Goal: Task Accomplishment & Management: Use online tool/utility

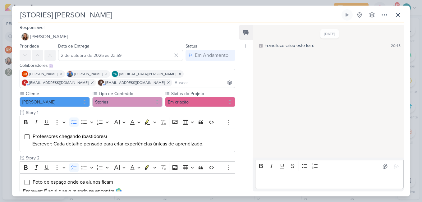
scroll to position [155, 0]
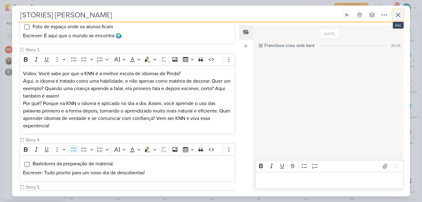
click at [401, 13] on icon at bounding box center [398, 14] width 7 height 7
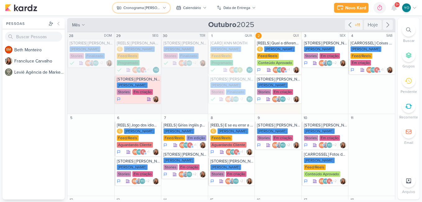
click at [153, 10] on div "Cronograma [PERSON_NAME]" at bounding box center [141, 8] width 37 height 6
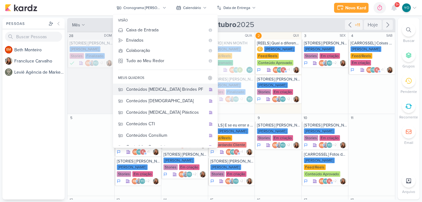
click at [175, 89] on div "Conteúdos [MEDICAL_DATA] Brindes PF" at bounding box center [166, 89] width 80 height 7
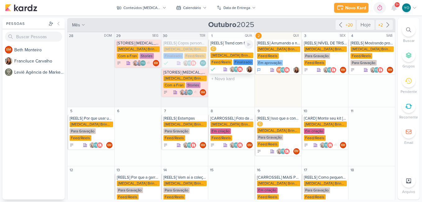
click at [242, 59] on div "Finalizado" at bounding box center [243, 62] width 20 height 6
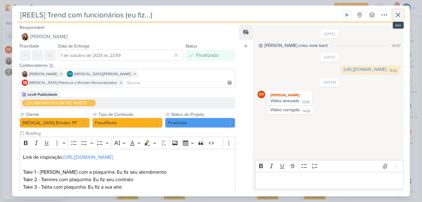
click at [398, 16] on icon at bounding box center [398, 15] width 4 height 4
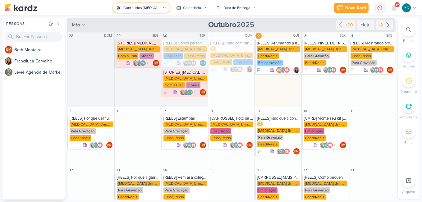
click at [161, 7] on button "Conteúdos [MEDICAL_DATA] Brindes PF" at bounding box center [141, 8] width 57 height 10
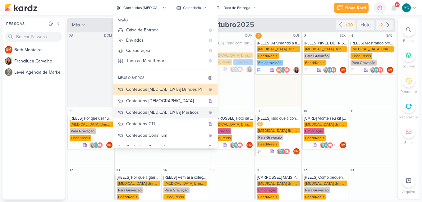
click at [178, 114] on div "Conteúdos [MEDICAL_DATA] Plásticos" at bounding box center [166, 112] width 80 height 7
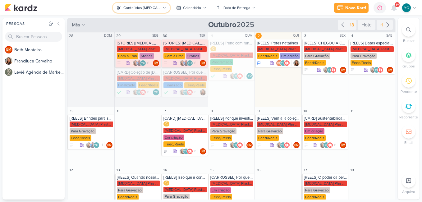
click at [155, 7] on div "Conteúdos [MEDICAL_DATA] Plásticos" at bounding box center [141, 8] width 37 height 6
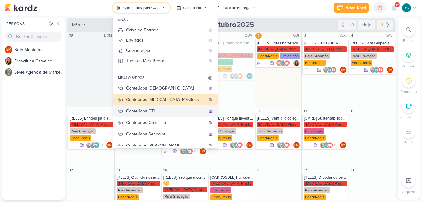
scroll to position [41, 0]
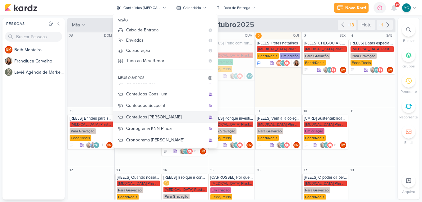
click at [167, 116] on div "Conteúdos [PERSON_NAME]" at bounding box center [166, 117] width 80 height 7
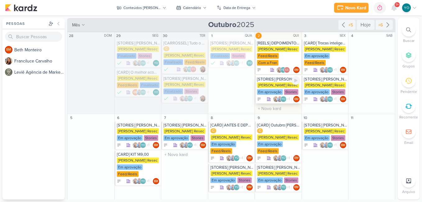
click at [264, 92] on div "Em aprovação" at bounding box center [270, 92] width 26 height 6
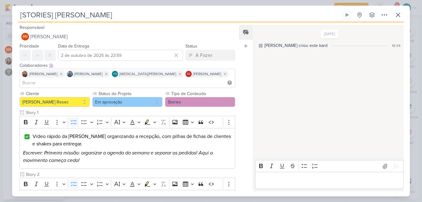
scroll to position [93, 0]
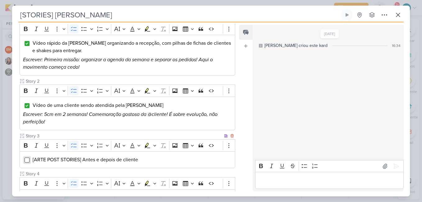
click at [27, 158] on input "Editor editing area: main" at bounding box center [27, 160] width 5 height 5
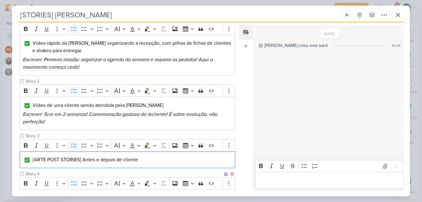
scroll to position [143, 0]
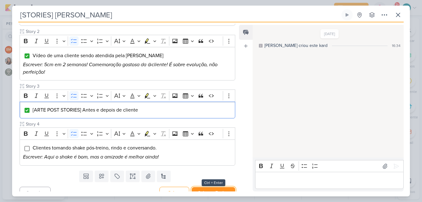
click at [220, 187] on button "Salvar e Fechar" at bounding box center [214, 193] width 44 height 12
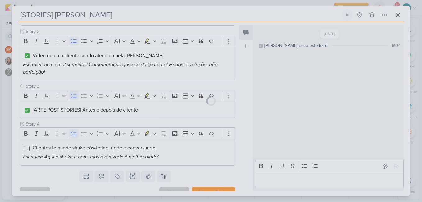
scroll to position [142, 0]
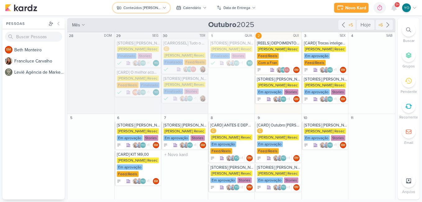
click at [157, 9] on div "Conteúdos [PERSON_NAME]" at bounding box center [141, 8] width 37 height 6
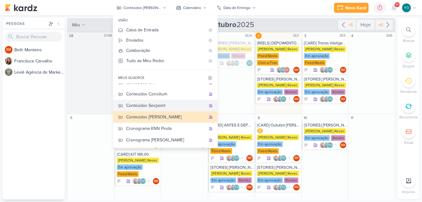
click at [170, 105] on div "Conteúdos Secpoint" at bounding box center [166, 105] width 80 height 7
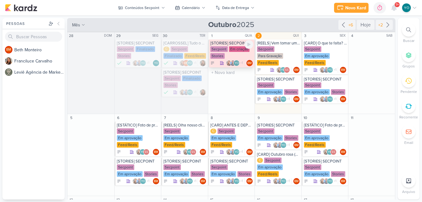
click at [224, 47] on div "Secpoint" at bounding box center [218, 49] width 17 height 6
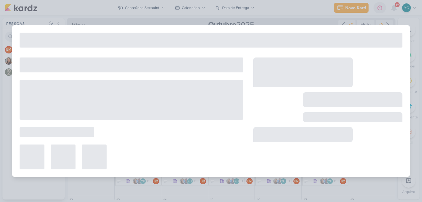
type input "[STORIES] SECPOINT"
type input "1 de outubro de 2025 às 23:59"
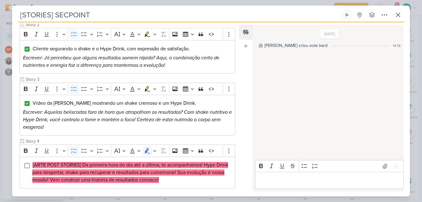
scroll to position [0, 0]
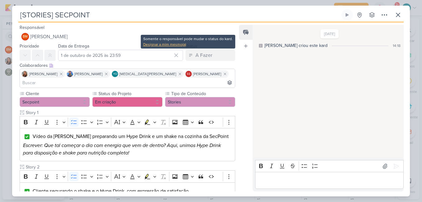
click at [177, 46] on div "Designar a mim mesmo(a)" at bounding box center [188, 45] width 90 height 6
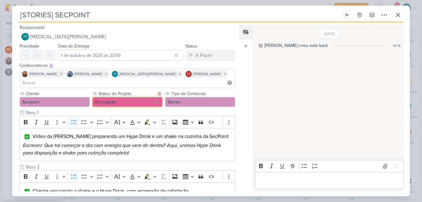
click at [154, 97] on button "Em criação" at bounding box center [127, 102] width 70 height 10
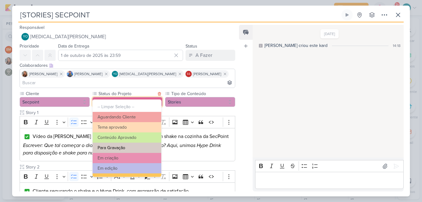
scroll to position [70, 0]
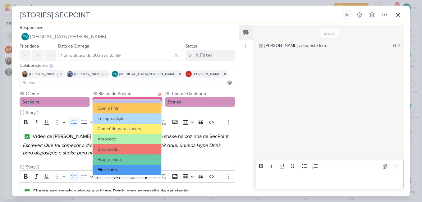
click at [133, 172] on button "Finalizado" at bounding box center [127, 170] width 69 height 10
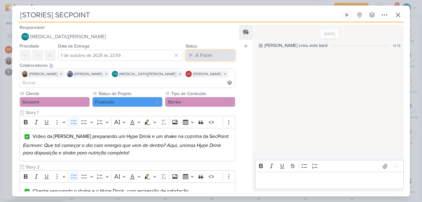
click at [207, 58] on div "A Fazer" at bounding box center [204, 55] width 17 height 7
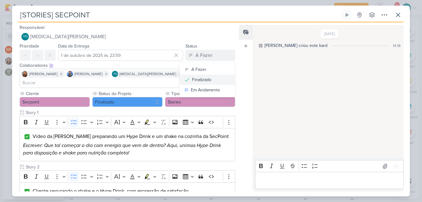
click at [204, 81] on div "Finalizado" at bounding box center [201, 79] width 19 height 7
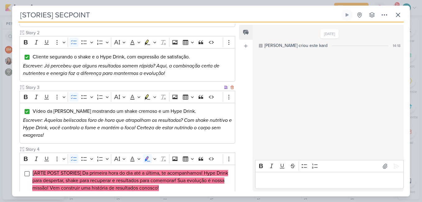
scroll to position [0, 0]
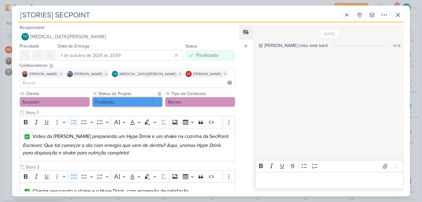
click at [156, 97] on button "Finalizado" at bounding box center [127, 102] width 70 height 10
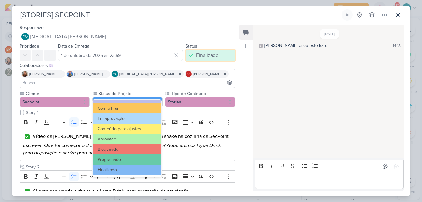
click at [211, 59] on button "Finalizado" at bounding box center [211, 55] width 50 height 11
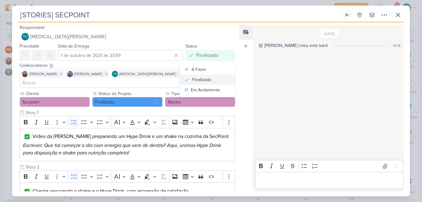
click at [207, 78] on div "Finalizado" at bounding box center [201, 79] width 19 height 7
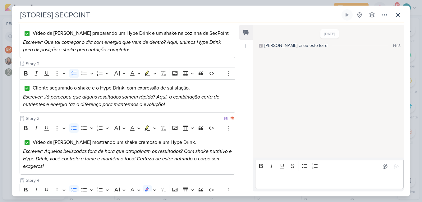
scroll to position [165, 0]
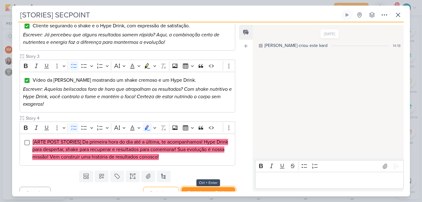
click at [216, 187] on button "Redesignar e Fechar" at bounding box center [209, 193] width 54 height 12
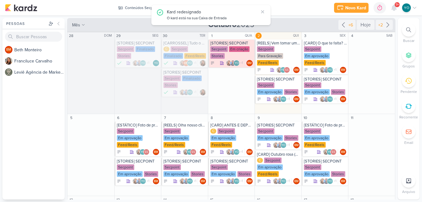
scroll to position [0, 0]
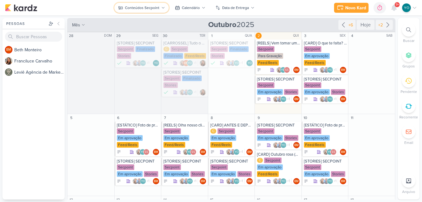
click at [157, 9] on div "Conteúdos Secpoint" at bounding box center [142, 8] width 35 height 6
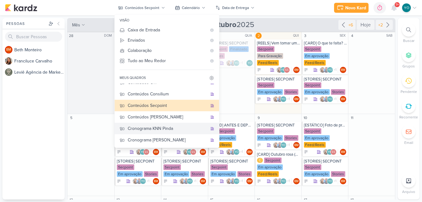
click at [171, 127] on div "Cronograma KNN Pinda" at bounding box center [168, 128] width 80 height 7
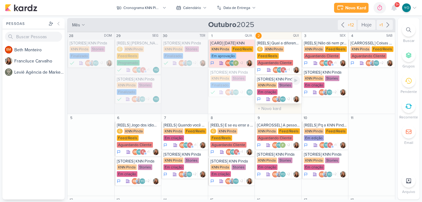
click at [279, 86] on div "Stories" at bounding box center [285, 85] width 14 height 6
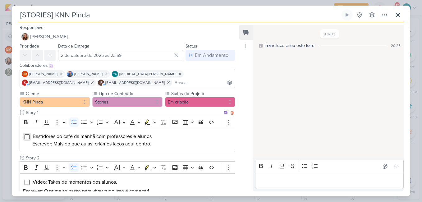
click at [26, 138] on input "Editor editing area: main" at bounding box center [27, 136] width 5 height 5
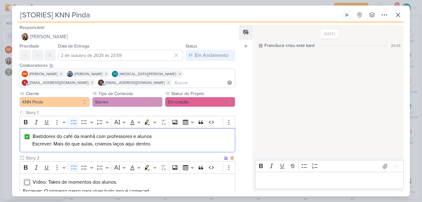
click at [26, 184] on input "Editor editing area: main" at bounding box center [27, 182] width 5 height 5
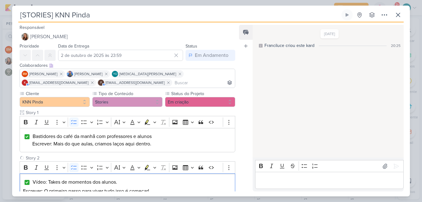
scroll to position [93, 0]
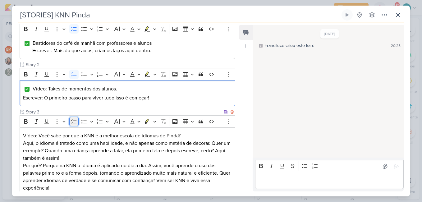
click at [75, 123] on icon "Editor toolbar" at bounding box center [74, 121] width 6 height 4
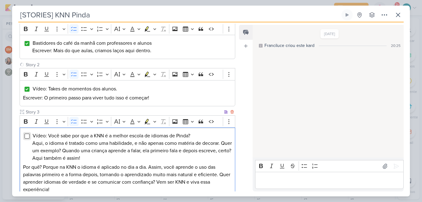
click at [28, 138] on input "Editor editing area: main" at bounding box center [27, 136] width 5 height 5
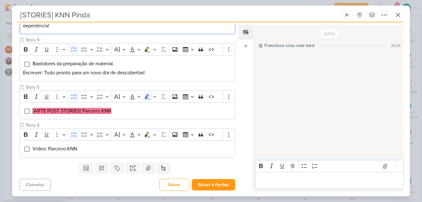
scroll to position [258, 0]
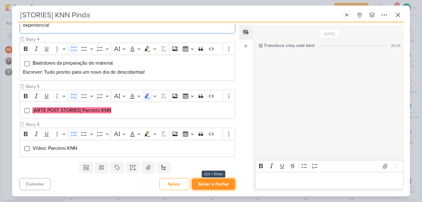
click at [218, 181] on button "Salvar e Fechar" at bounding box center [214, 184] width 44 height 12
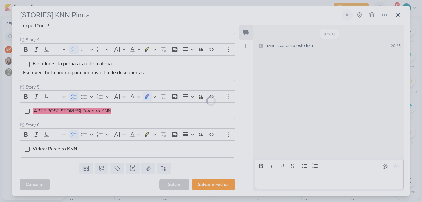
scroll to position [257, 0]
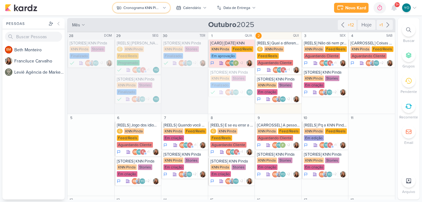
click at [159, 10] on div "Cronograma KNN Pinda" at bounding box center [141, 8] width 37 height 6
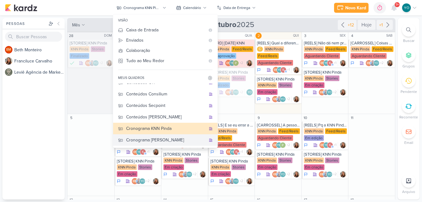
click at [175, 141] on div "Cronograma [PERSON_NAME]" at bounding box center [166, 140] width 80 height 7
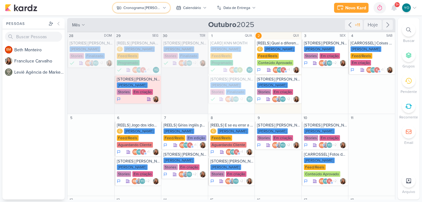
click at [135, 12] on button "Cronograma [PERSON_NAME]" at bounding box center [141, 8] width 57 height 10
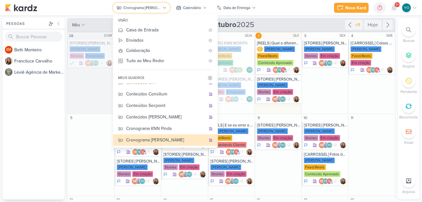
scroll to position [0, 0]
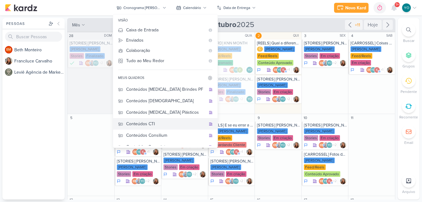
click at [164, 121] on div "Conteúdos CTI" at bounding box center [166, 124] width 80 height 7
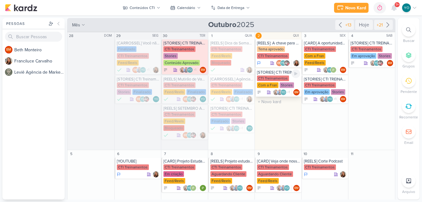
click at [277, 82] on div "CTI Treinamentos Com a Fran Stories" at bounding box center [278, 82] width 43 height 13
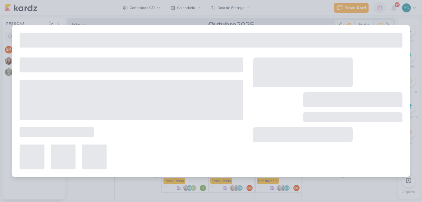
type input "[STORIES] CTI TREINAMENTOS"
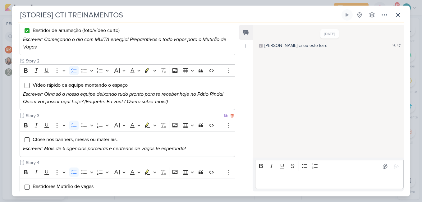
scroll to position [128, 0]
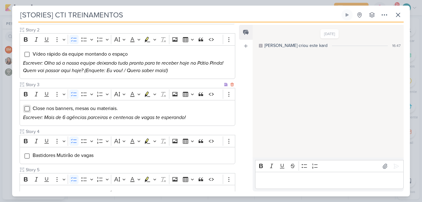
click at [25, 109] on input "Editor editing area: main" at bounding box center [27, 108] width 5 height 5
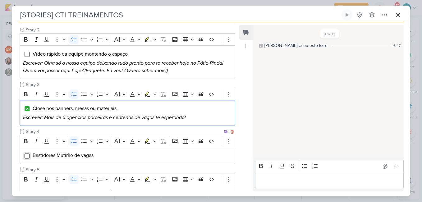
click at [25, 156] on input "Editor editing area: main" at bounding box center [27, 156] width 5 height 5
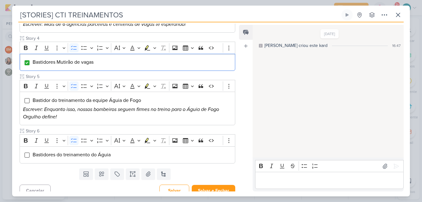
scroll to position [228, 0]
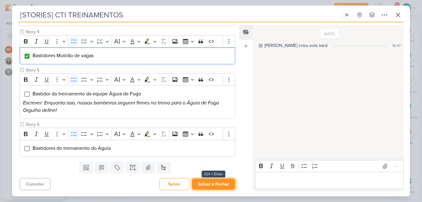
click at [212, 186] on button "Salvar e Fechar" at bounding box center [214, 184] width 44 height 12
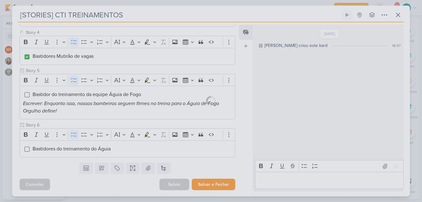
scroll to position [228, 0]
